Goal: Task Accomplishment & Management: Manage account settings

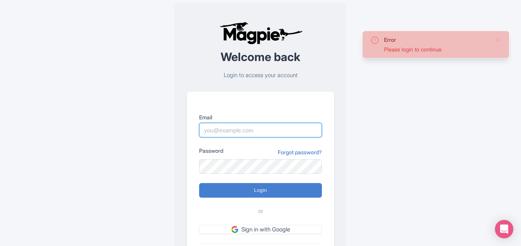
click at [247, 128] on input "Email" at bounding box center [260, 130] width 123 height 15
type input "[PERSON_NAME][EMAIL_ADDRESS][DOMAIN_NAME]"
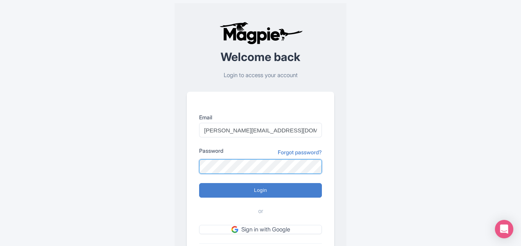
click at [199, 183] on input "Login" at bounding box center [260, 190] width 123 height 15
type input "Logging in..."
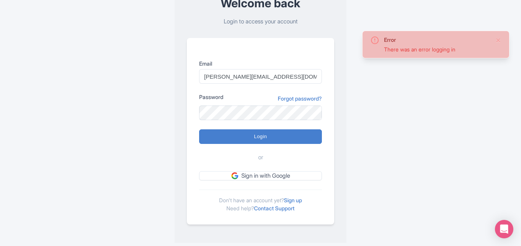
scroll to position [44, 0]
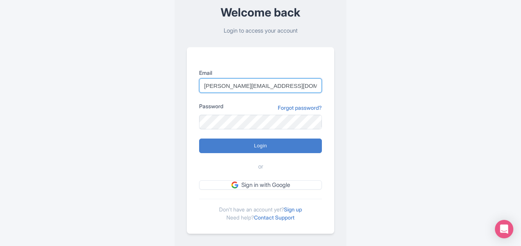
click at [280, 89] on input "[PERSON_NAME][EMAIL_ADDRESS][DOMAIN_NAME]" at bounding box center [260, 85] width 123 height 15
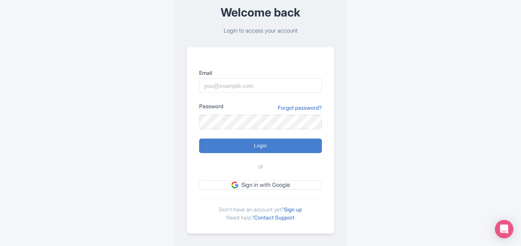
click at [485, 141] on div "Error There was an error logging in Welcome back Login to access your account E…" at bounding box center [260, 106] width 491 height 300
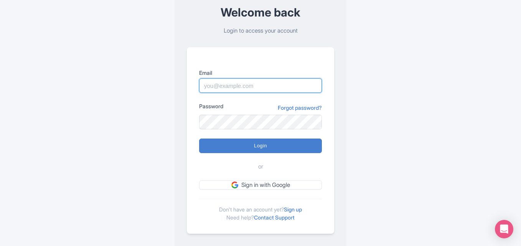
click at [242, 84] on input "Email" at bounding box center [260, 85] width 123 height 15
type input "lory@seasanblas.com"
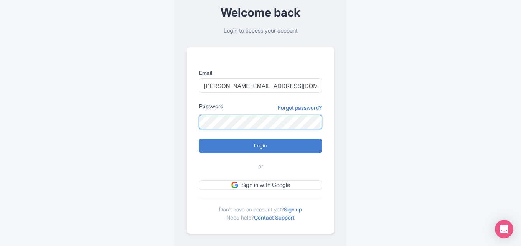
click at [199, 138] on input "Login" at bounding box center [260, 145] width 123 height 15
type input "Logging in..."
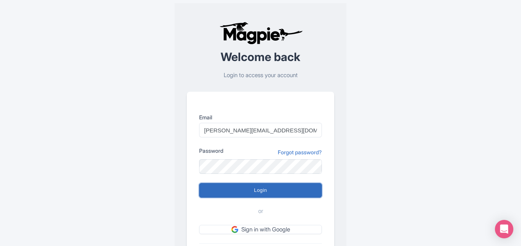
click at [247, 194] on input "Login" at bounding box center [260, 190] width 123 height 15
type input "Logging in..."
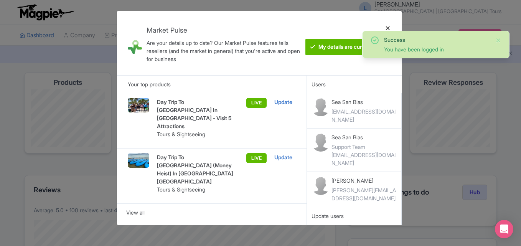
click at [384, 28] on div at bounding box center [388, 43] width 18 height 52
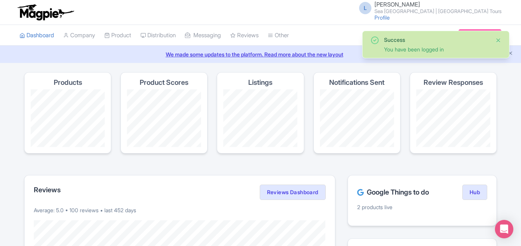
click at [498, 42] on button "Close" at bounding box center [498, 40] width 6 height 9
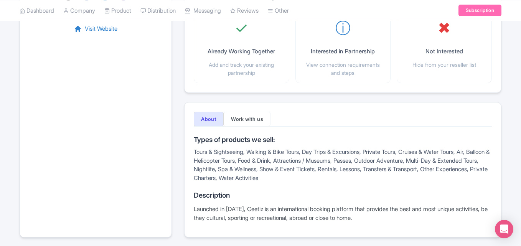
scroll to position [176, 0]
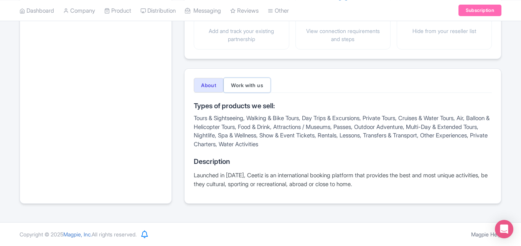
click at [250, 81] on button "Work with us" at bounding box center [247, 85] width 47 height 15
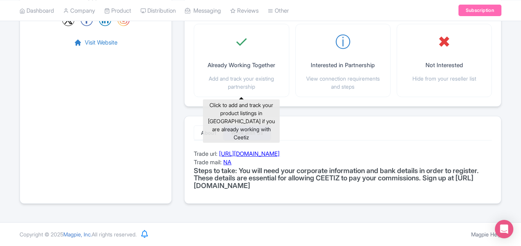
scroll to position [128, 0]
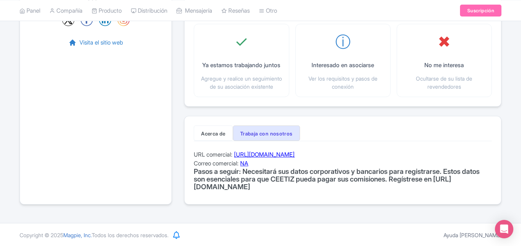
click at [295, 158] on font "https://partners.ceetiz.com/en_US/devenir-partenaire/" at bounding box center [264, 154] width 61 height 7
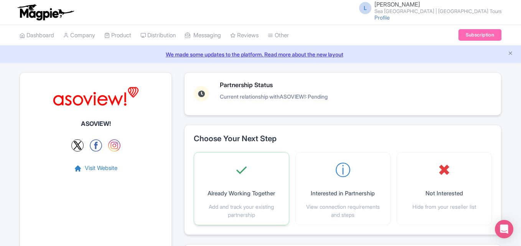
scroll to position [128, 0]
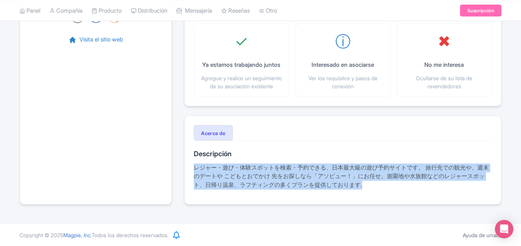
drag, startPoint x: 365, startPoint y: 189, endPoint x: 189, endPoint y: 178, distance: 176.4
click at [189, 178] on div "Acerca de Descripción レジャー・遊び・体験スポットを検索・予約できる、日本最大級の遊び予約サイトです。 旅行先での観光や、週末のデートや…" at bounding box center [342, 159] width 317 height 89
copy font "レジャー・遊び・体験スポットを検索・予約できる、日本最大級の遊び予約サイトです。 旅行先での観光や、週末のデートや こどもとおでかけ 先をお探しなら「アソビュ…"
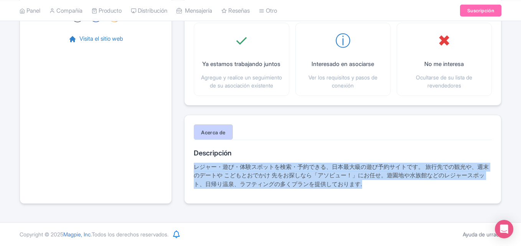
scroll to position [69, 0]
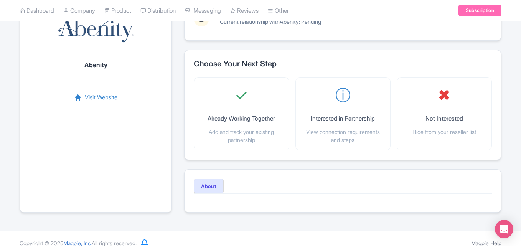
scroll to position [84, 0]
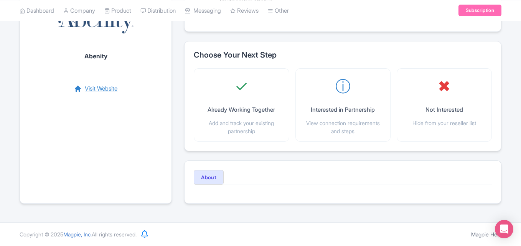
click at [104, 89] on link "Visit Website" at bounding box center [95, 88] width 43 height 9
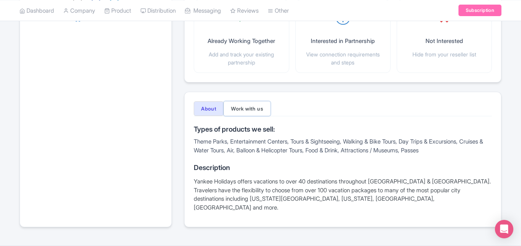
click at [249, 104] on button "Work with us" at bounding box center [247, 108] width 47 height 15
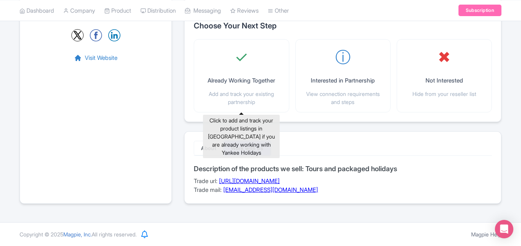
scroll to position [113, 0]
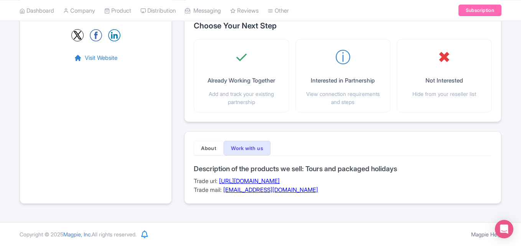
click at [280, 183] on link "https://book.yankeeholidays.com/res/STWMain.aspx?Theme=YANKEE&Action=ContactNew" at bounding box center [249, 180] width 61 height 7
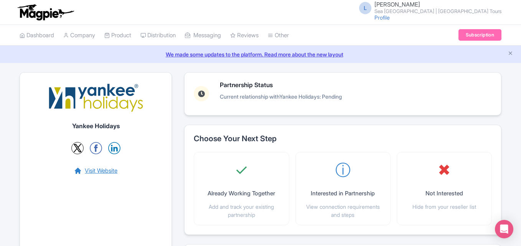
click at [89, 173] on link "Visit Website" at bounding box center [95, 170] width 43 height 9
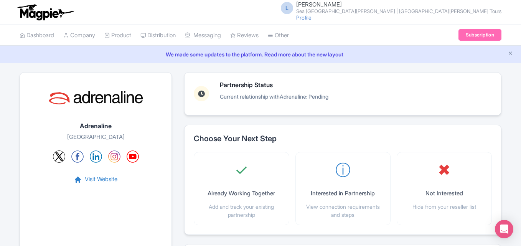
scroll to position [154, 0]
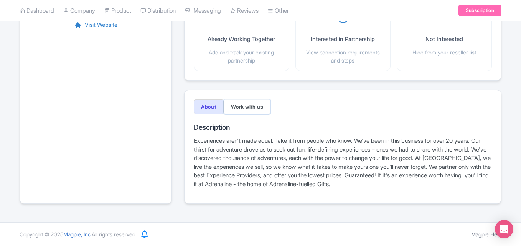
click at [268, 110] on button "Work with us" at bounding box center [247, 106] width 47 height 15
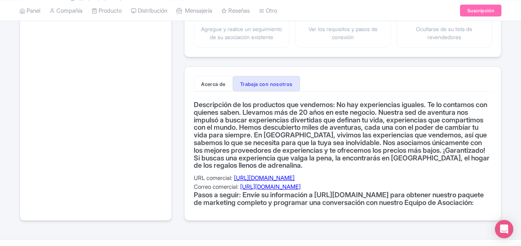
scroll to position [178, 0]
click at [271, 181] on font "https://www.adrenaline.com/partner/" at bounding box center [264, 177] width 61 height 7
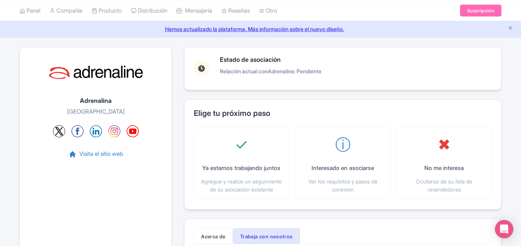
scroll to position [0, 0]
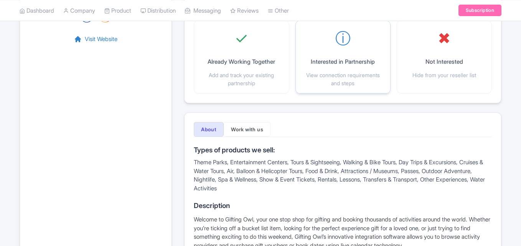
scroll to position [133, 0]
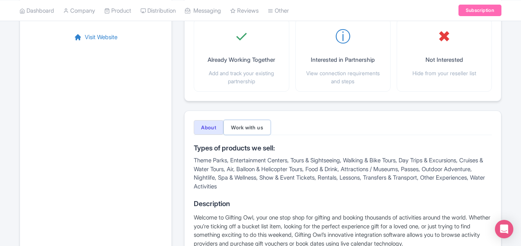
click at [258, 128] on button "Work with us" at bounding box center [247, 127] width 47 height 15
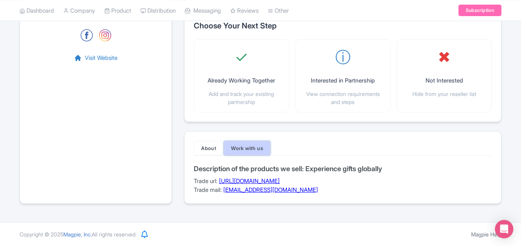
scroll to position [113, 0]
click at [280, 178] on link "https://supplier.giftingowl.com/signup" at bounding box center [249, 180] width 61 height 7
click at [280, 179] on link "https://supplier.giftingowl.com/signup" at bounding box center [249, 180] width 61 height 7
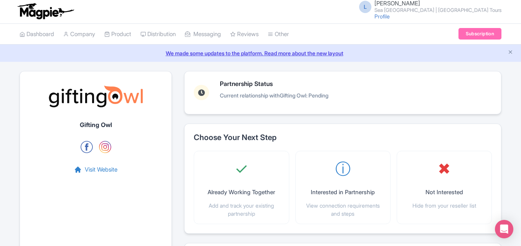
scroll to position [0, 0]
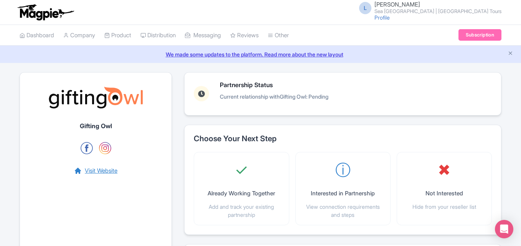
click at [106, 175] on link "Visit Website" at bounding box center [95, 170] width 43 height 9
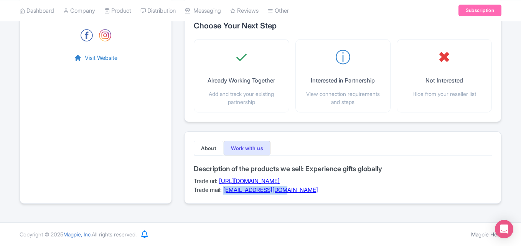
drag, startPoint x: 287, startPoint y: 191, endPoint x: 226, endPoint y: 189, distance: 61.0
click at [226, 189] on div "Description of the products we sell: Experience gifts globally Trade url: https…" at bounding box center [343, 180] width 298 height 30
copy link "info@giftingowl.com"
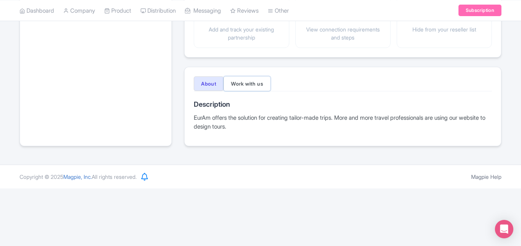
click at [258, 87] on button "Work with us" at bounding box center [247, 83] width 47 height 15
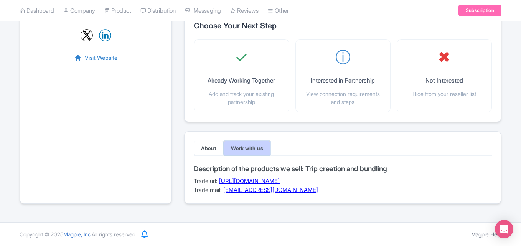
scroll to position [113, 0]
click at [280, 182] on link "[URL][DOMAIN_NAME]" at bounding box center [249, 180] width 61 height 7
drag, startPoint x: 273, startPoint y: 189, endPoint x: 225, endPoint y: 188, distance: 47.6
click at [225, 188] on div "Description of the products we sell: Trip creation and bundling Trade url: http…" at bounding box center [343, 180] width 298 height 30
copy link "info@euram.eu"
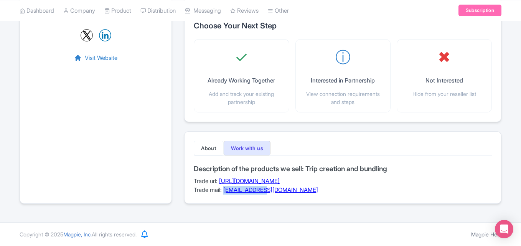
scroll to position [0, 0]
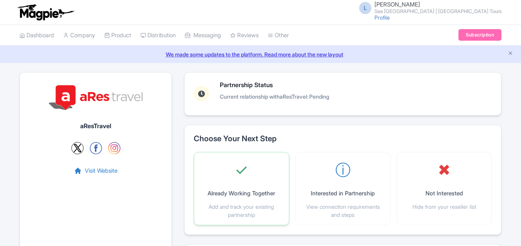
scroll to position [176, 0]
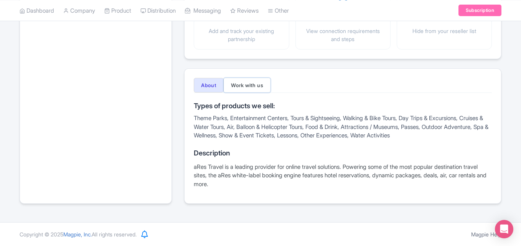
click at [258, 85] on button "Work with us" at bounding box center [247, 85] width 47 height 15
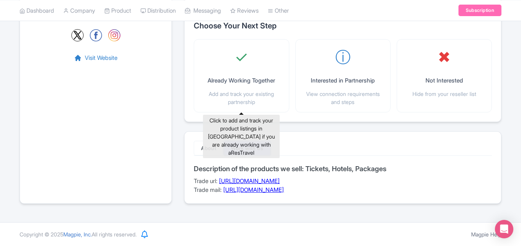
scroll to position [113, 0]
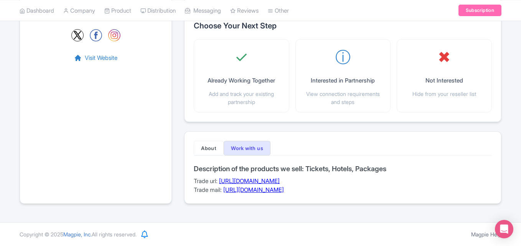
click at [280, 181] on link "[URL][DOMAIN_NAME]" at bounding box center [249, 180] width 61 height 7
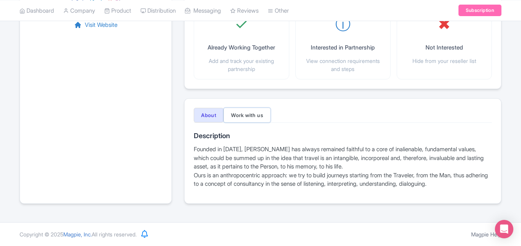
click at [241, 117] on button "Work with us" at bounding box center [247, 115] width 47 height 15
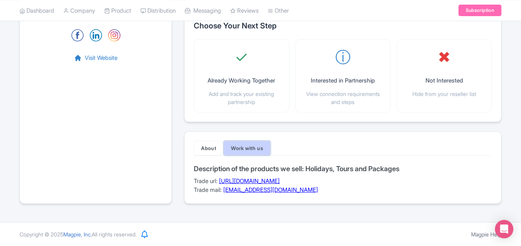
scroll to position [113, 0]
click at [280, 180] on link "[URL][DOMAIN_NAME]" at bounding box center [249, 180] width 61 height 7
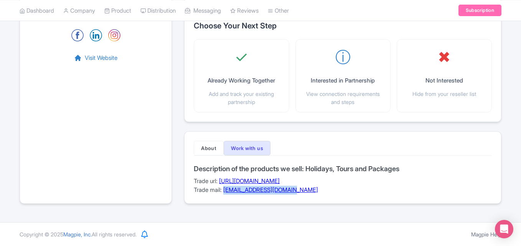
drag, startPoint x: 305, startPoint y: 190, endPoint x: 226, endPoint y: 191, distance: 79.0
click at [226, 191] on div "Description of the products we sell: Holidays, Tours and Packages Trade url: ht…" at bounding box center [343, 180] width 298 height 30
copy link "COMMERCIALE@ALIDAYS.IT"
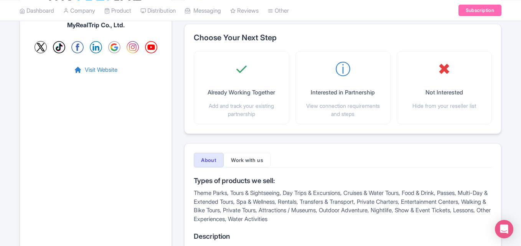
scroll to position [116, 0]
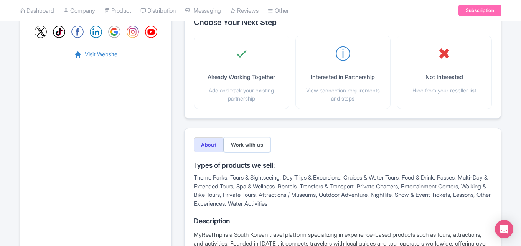
click at [244, 147] on button "Work with us" at bounding box center [247, 144] width 47 height 15
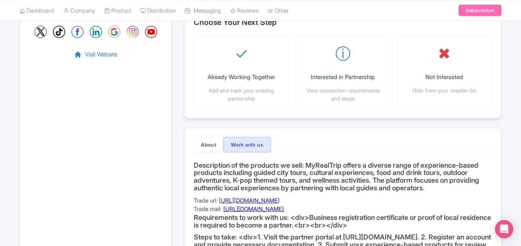
scroll to position [190, 0]
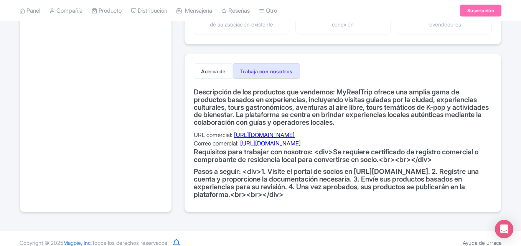
click at [288, 138] on font "https://partner.myrealtrip.com/" at bounding box center [264, 134] width 61 height 7
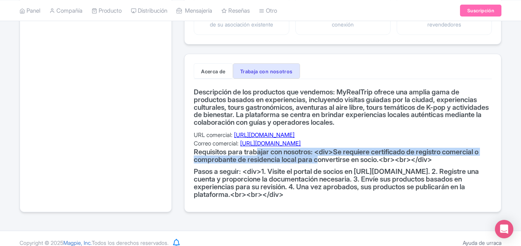
drag, startPoint x: 258, startPoint y: 160, endPoint x: 323, endPoint y: 168, distance: 65.4
click at [323, 163] on font "Requisitos para trabajar con nosotros: <div>Se requiere certificado de registro…" at bounding box center [336, 156] width 285 height 16
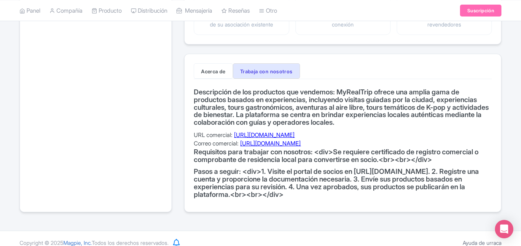
click at [221, 158] on font "Requisitos para trabajar con nosotros: <div>Se requiere certificado de registro…" at bounding box center [336, 156] width 285 height 16
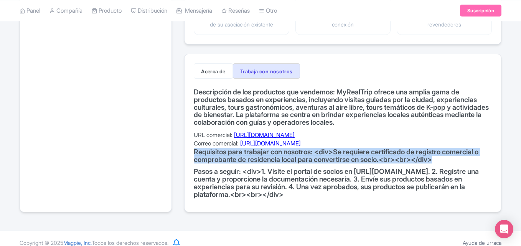
click at [221, 158] on font "Requisitos para trabajar con nosotros: <div>Se requiere certificado de registro…" at bounding box center [336, 156] width 285 height 16
copy div "Requisitos para trabajar con nosotros: <div>Se requiere certificado de registro…"
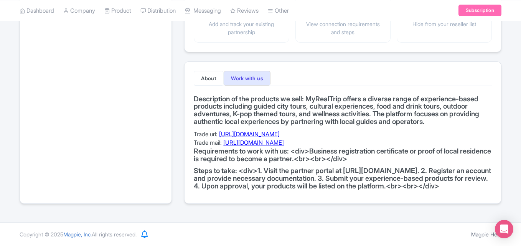
click at [280, 147] on h4 "Requirements to work with us: <div>Business registration certificate or proof o…" at bounding box center [343, 154] width 298 height 15
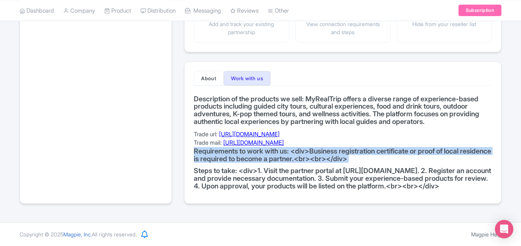
click at [280, 147] on h4 "Requirements to work with us: <div>Business registration certificate or proof o…" at bounding box center [343, 154] width 298 height 15
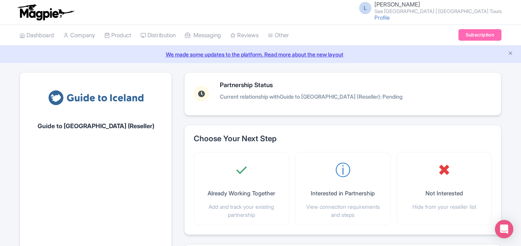
scroll to position [137, 0]
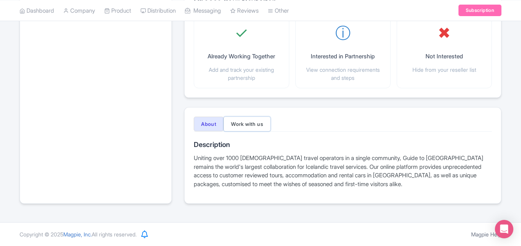
click at [255, 126] on button "Work with us" at bounding box center [247, 124] width 47 height 15
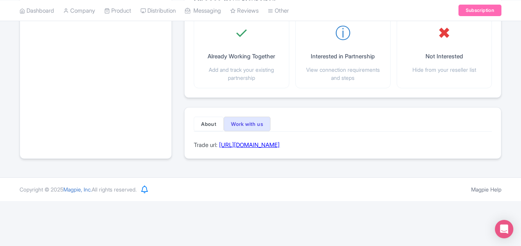
click at [280, 147] on link "https://guidetoiceland.is/partners" at bounding box center [249, 144] width 61 height 7
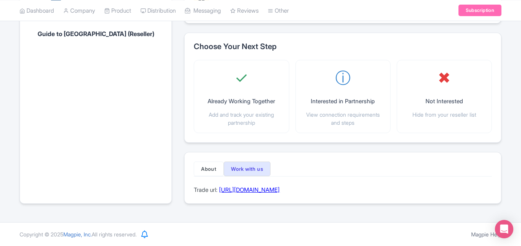
scroll to position [92, 0]
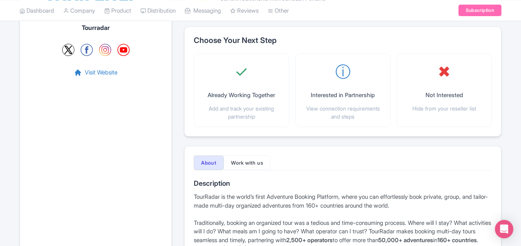
scroll to position [99, 0]
click at [244, 155] on button "Work with us" at bounding box center [247, 162] width 47 height 15
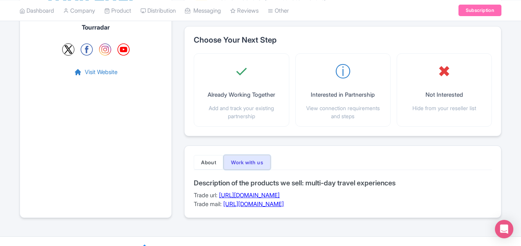
scroll to position [113, 0]
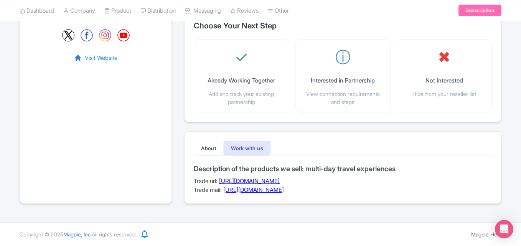
click at [280, 179] on link "[URL][DOMAIN_NAME]" at bounding box center [249, 180] width 61 height 7
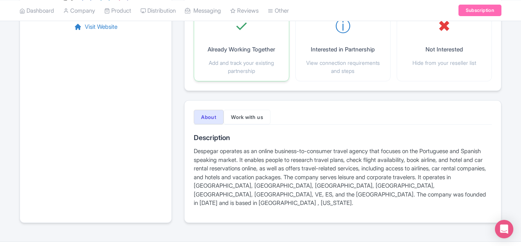
scroll to position [153, 0]
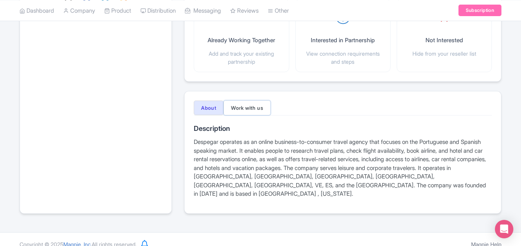
click at [263, 107] on button "Work with us" at bounding box center [247, 107] width 47 height 15
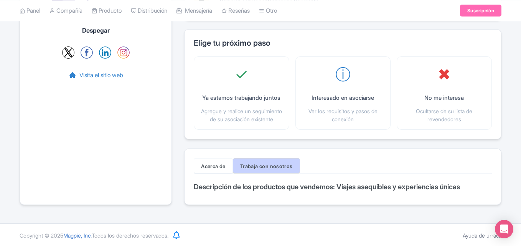
scroll to position [104, 0]
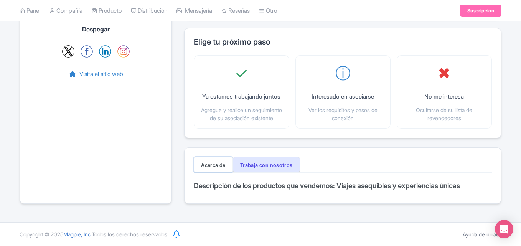
click at [207, 166] on font "Acerca de" at bounding box center [213, 165] width 25 height 6
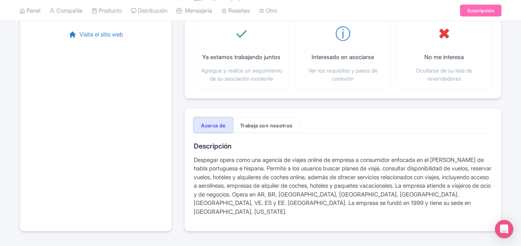
scroll to position [122, 0]
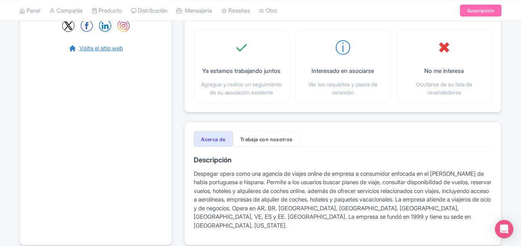
click at [108, 50] on font "Visita el sitio web" at bounding box center [101, 47] width 44 height 7
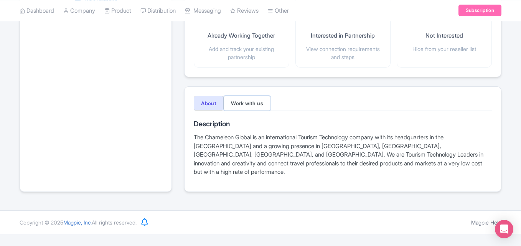
click at [252, 101] on button "Work with us" at bounding box center [247, 103] width 47 height 15
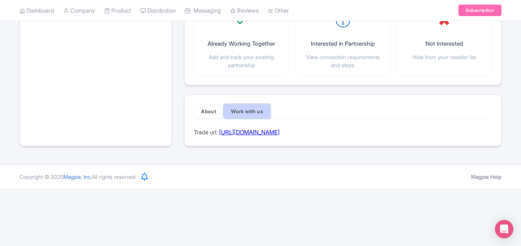
scroll to position [92, 0]
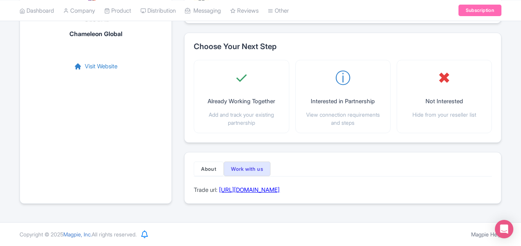
click at [314, 194] on div "Trade url: https://chameleonx.online/extranet/signUpPtOne.xhtml" at bounding box center [343, 190] width 298 height 9
click at [280, 191] on link "https://chameleonx.online/extranet/signUpPtOne.xhtml" at bounding box center [249, 189] width 61 height 7
click at [103, 66] on link "Visit Website" at bounding box center [95, 66] width 43 height 9
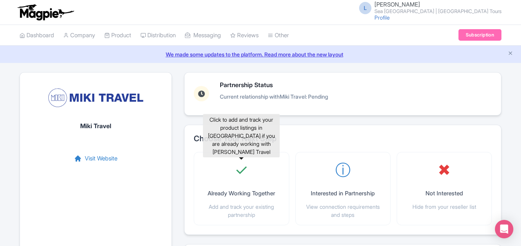
scroll to position [91, 0]
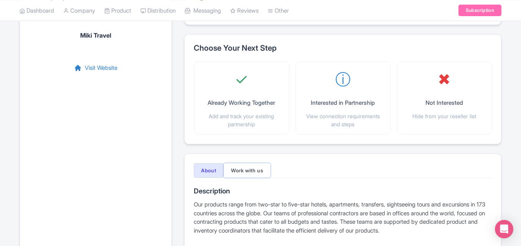
click at [253, 167] on button "Work with us" at bounding box center [247, 170] width 47 height 15
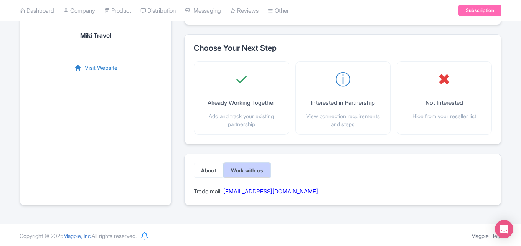
scroll to position [150, 0]
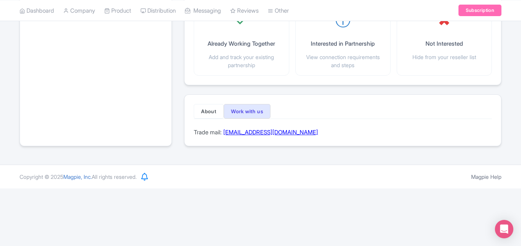
click at [269, 133] on link "[EMAIL_ADDRESS][DOMAIN_NAME]" at bounding box center [270, 131] width 95 height 7
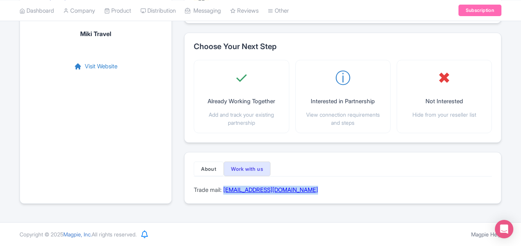
drag, startPoint x: 321, startPoint y: 193, endPoint x: 225, endPoint y: 196, distance: 96.7
click at [225, 196] on div "About Work with us Description Our products range from two-star to five-star ho…" at bounding box center [342, 178] width 317 height 52
copy link "[EMAIL_ADDRESS][DOMAIN_NAME]"
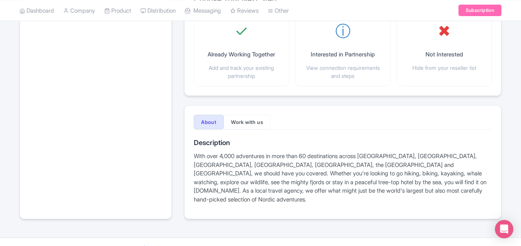
scroll to position [143, 0]
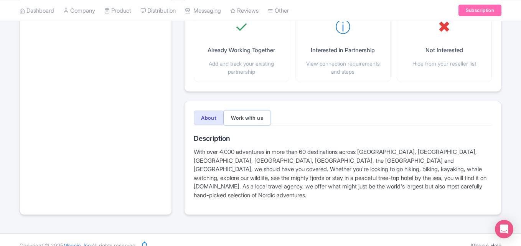
click at [257, 118] on button "Work with us" at bounding box center [247, 117] width 47 height 15
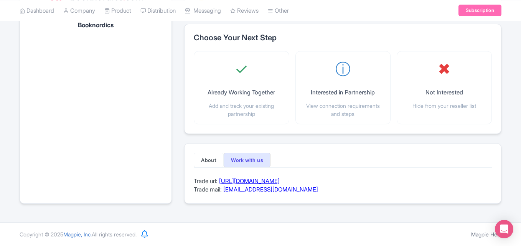
scroll to position [101, 0]
click at [297, 136] on div "Partnership Status Current relationship with Booknordics : Pending Choose Your …" at bounding box center [342, 92] width 317 height 242
click at [280, 182] on link "https://booknordics.com/become-a-supplier" at bounding box center [249, 180] width 61 height 7
drag, startPoint x: 301, startPoint y: 189, endPoint x: 225, endPoint y: 195, distance: 75.8
click at [225, 195] on div "About Work with us Description With over 4,000 adventures in more than 60 desti…" at bounding box center [342, 173] width 317 height 61
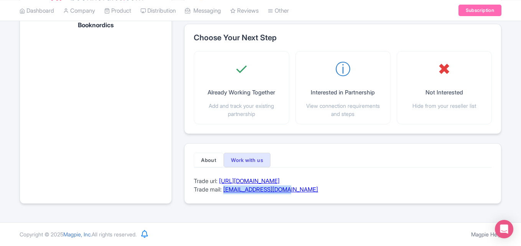
copy link "help@booknordics.com"
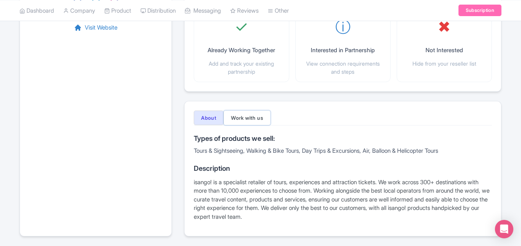
click at [254, 115] on button "Work with us" at bounding box center [247, 117] width 47 height 15
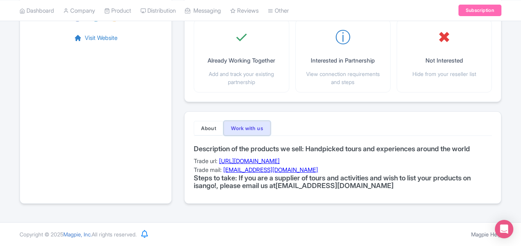
scroll to position [143, 0]
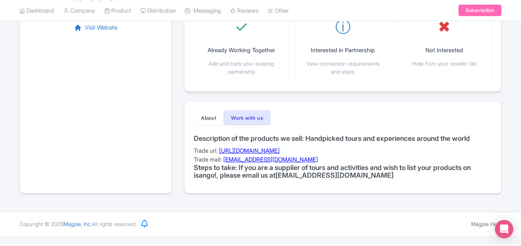
click at [277, 161] on link "[EMAIL_ADDRESS][DOMAIN_NAME]" at bounding box center [270, 159] width 95 height 7
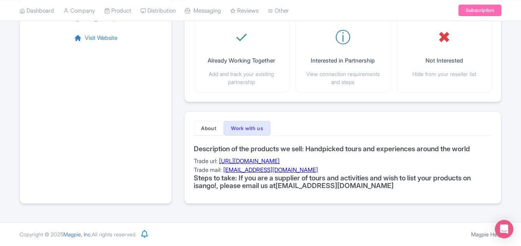
click at [280, 161] on link "[URL][DOMAIN_NAME]" at bounding box center [249, 160] width 61 height 7
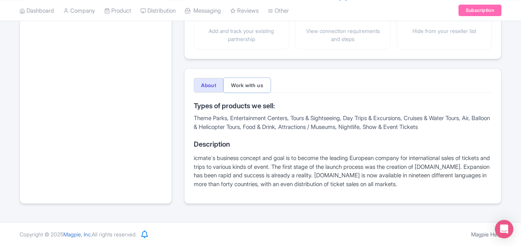
click at [242, 85] on button "Work with us" at bounding box center [247, 85] width 47 height 15
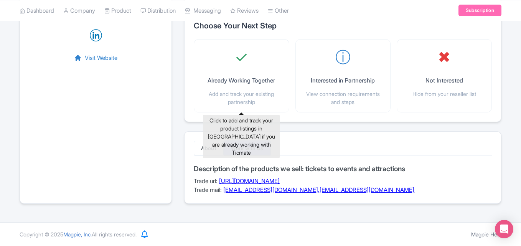
scroll to position [113, 0]
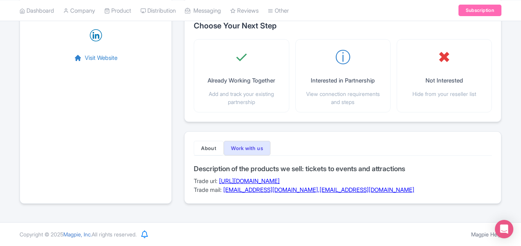
click at [280, 182] on link "[URL][DOMAIN_NAME]" at bounding box center [249, 180] width 61 height 7
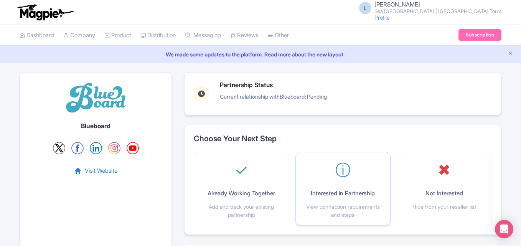
scroll to position [167, 0]
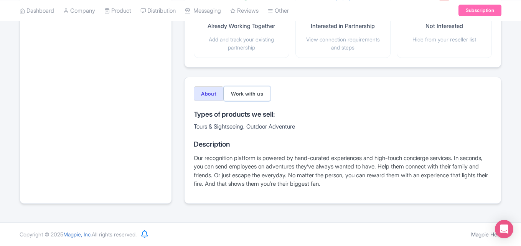
click at [250, 89] on button "Work with us" at bounding box center [247, 93] width 47 height 15
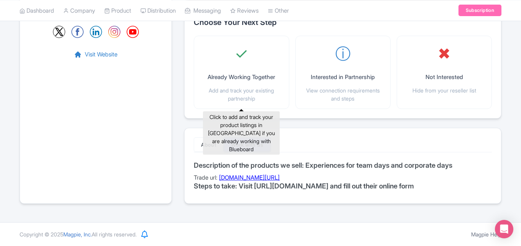
scroll to position [116, 0]
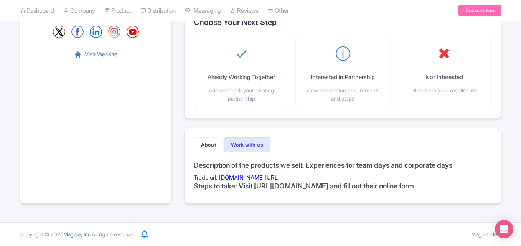
click at [276, 179] on link "www.blueboard.com/provider" at bounding box center [249, 177] width 61 height 7
click at [100, 51] on link "Visit Website" at bounding box center [95, 54] width 43 height 9
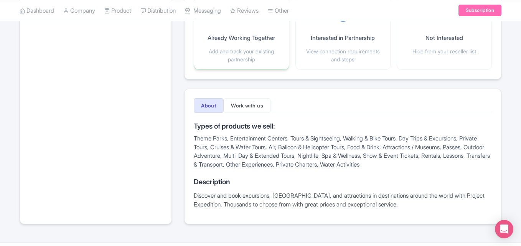
scroll to position [176, 0]
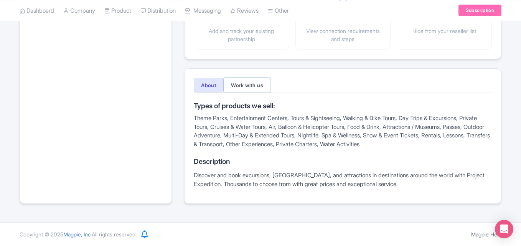
click at [252, 83] on button "Work with us" at bounding box center [247, 85] width 47 height 15
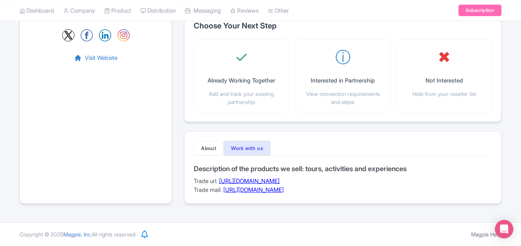
click at [280, 183] on link "https://www.projectexpedition.com/tour-operators/" at bounding box center [249, 180] width 61 height 7
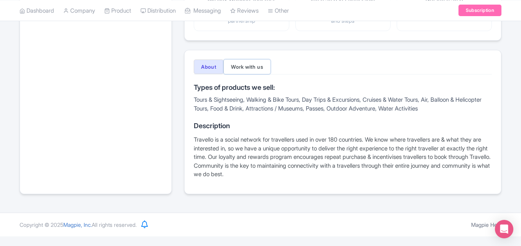
scroll to position [185, 0]
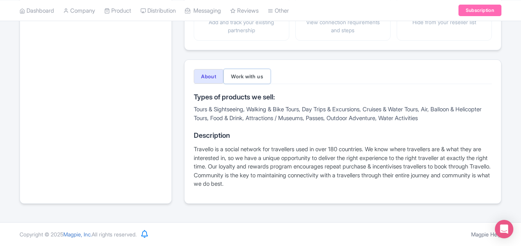
click at [250, 63] on div "About Work with us Types of products we sell: Tours & Sightseeing, Walking & Bi…" at bounding box center [342, 131] width 317 height 144
click at [257, 82] on button "Work with us" at bounding box center [247, 76] width 47 height 15
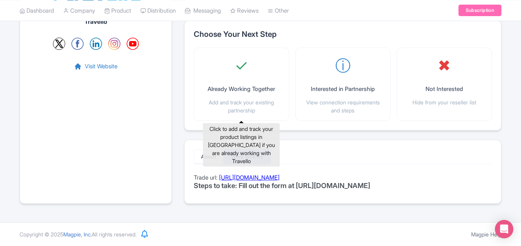
scroll to position [112, 0]
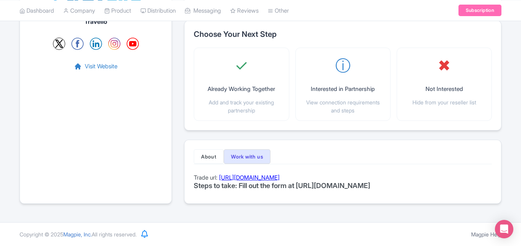
click at [280, 174] on link "[URL][DOMAIN_NAME]" at bounding box center [249, 177] width 61 height 7
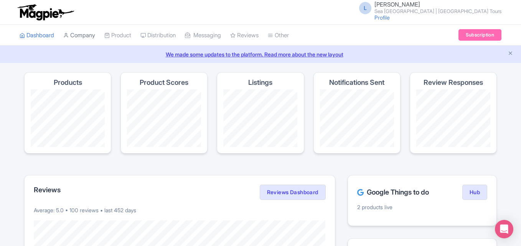
click at [89, 35] on link "Company" at bounding box center [79, 35] width 32 height 21
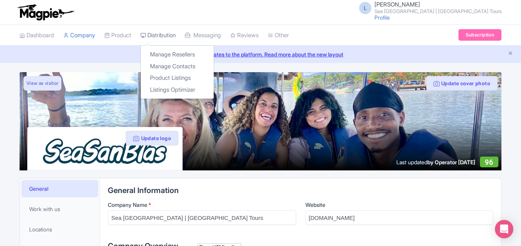
click at [166, 32] on link "Distribution" at bounding box center [157, 35] width 35 height 21
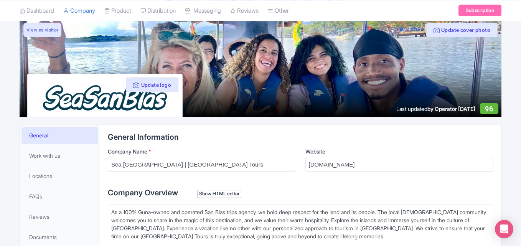
scroll to position [54, 0]
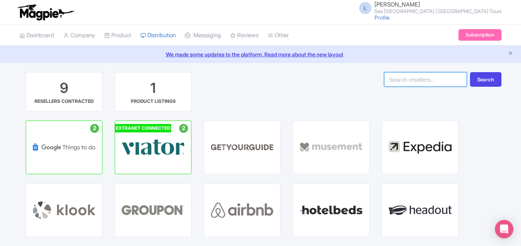
paste input "KKday"
click at [416, 74] on input "KKday" at bounding box center [425, 79] width 83 height 15
type input "KKday"
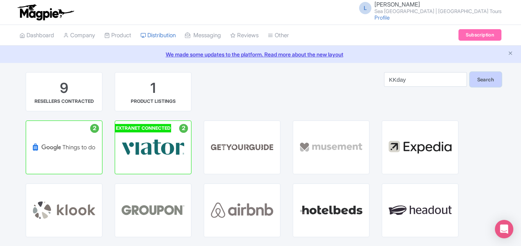
click at [493, 81] on button "Search" at bounding box center [485, 79] width 31 height 15
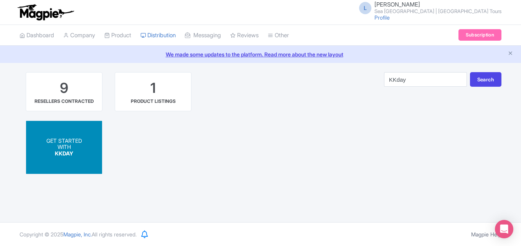
click at [60, 145] on p "WITH" at bounding box center [64, 147] width 36 height 7
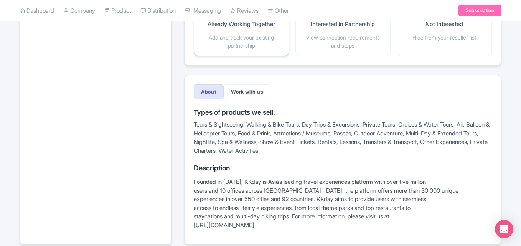
scroll to position [210, 0]
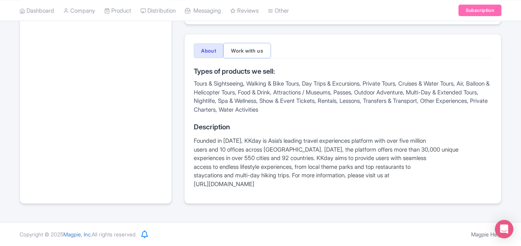
click at [238, 51] on button "Work with us" at bounding box center [247, 50] width 47 height 15
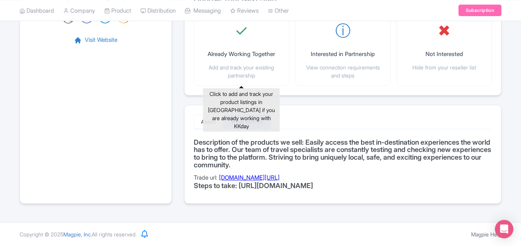
scroll to position [139, 0]
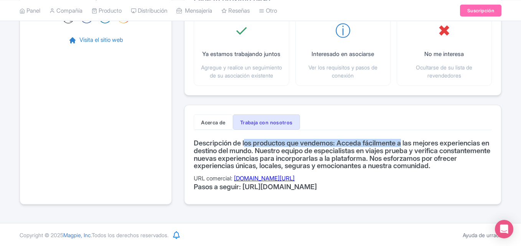
drag, startPoint x: 246, startPoint y: 151, endPoint x: 412, endPoint y: 152, distance: 166.1
click at [412, 152] on font "Descripción de los productos que vendemos: Acceda fácilmente a las mejores expe…" at bounding box center [342, 154] width 297 height 31
click at [286, 182] on font "[DOMAIN_NAME][URL]" at bounding box center [264, 178] width 61 height 7
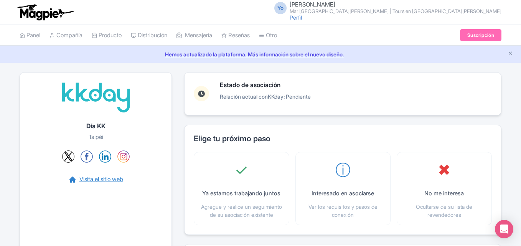
click at [104, 178] on font "Visita el sitio web" at bounding box center [101, 178] width 44 height 7
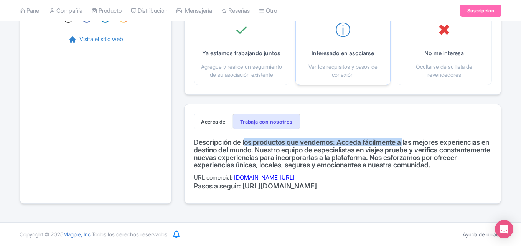
scroll to position [156, 0]
